Goal: Transaction & Acquisition: Purchase product/service

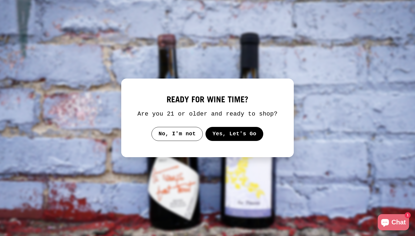
click at [255, 134] on button "Yes, Let's Go" at bounding box center [234, 134] width 58 height 14
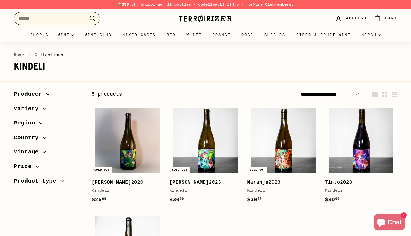
click at [57, 17] on input "Search" at bounding box center [57, 18] width 86 height 13
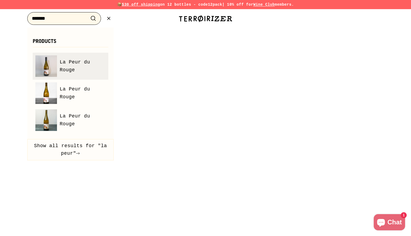
type input "*******"
click at [81, 64] on span "La Peur du Rouge" at bounding box center [83, 66] width 46 height 16
